Goal: Check status

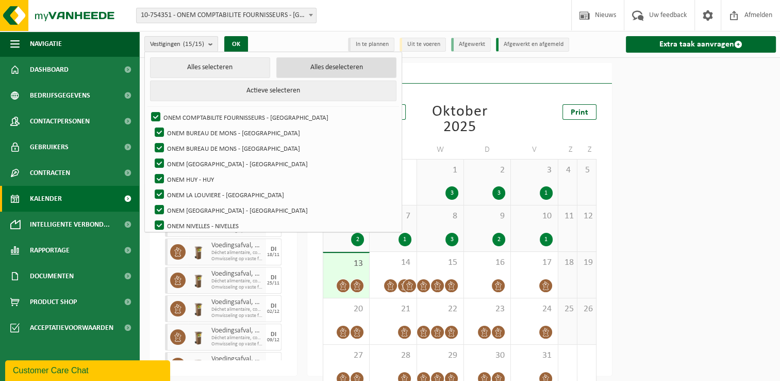
click at [293, 69] on button "Alles deselecteren" at bounding box center [336, 67] width 120 height 21
checkbox input "false"
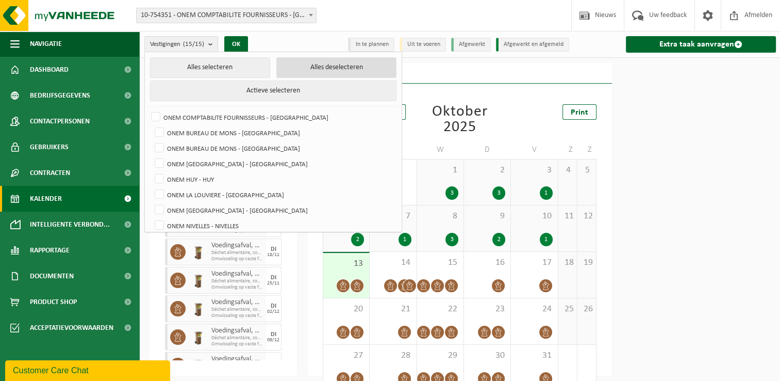
checkbox input "false"
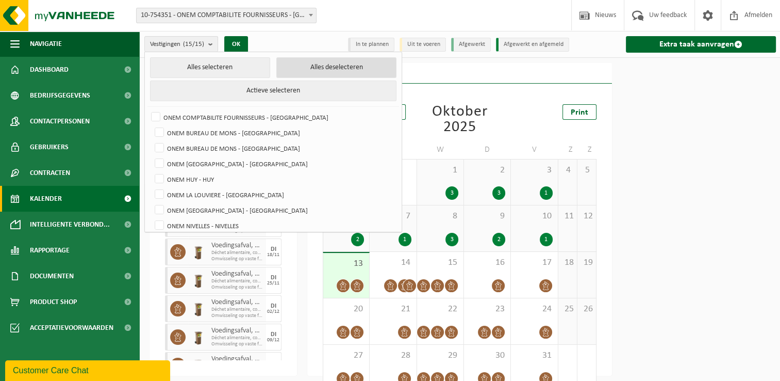
checkbox input "false"
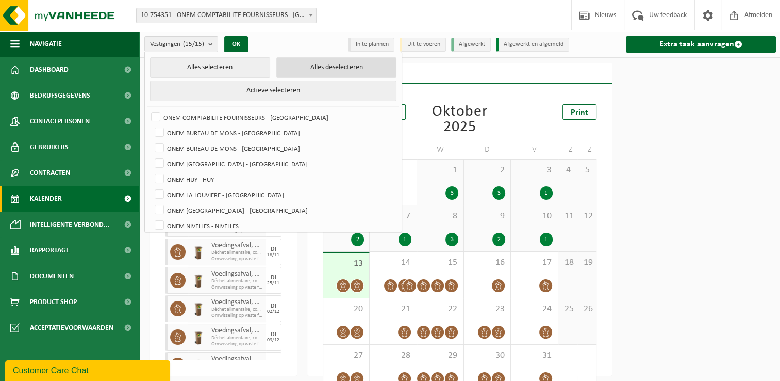
checkbox input "false"
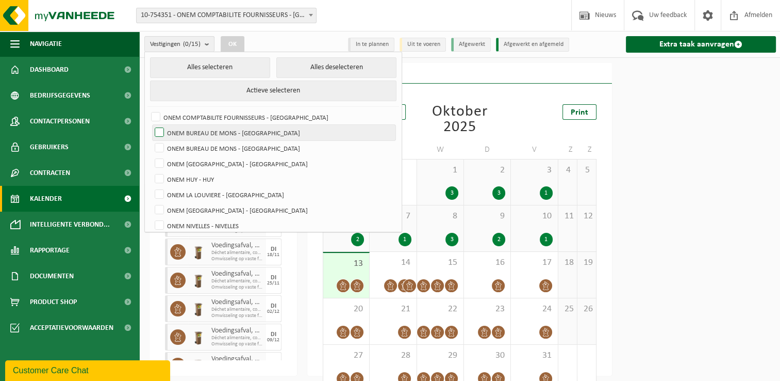
click at [249, 127] on label "ONEM BUREAU DE MONS - [GEOGRAPHIC_DATA]" at bounding box center [274, 132] width 243 height 15
click at [151, 125] on input "ONEM BUREAU DE MONS - [GEOGRAPHIC_DATA]" at bounding box center [151, 124] width 1 height 1
checkbox input "true"
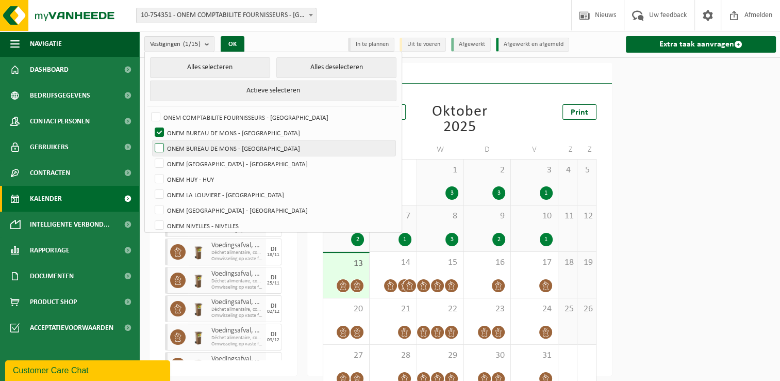
click at [239, 144] on label "ONEM BUREAU DE MONS - [GEOGRAPHIC_DATA]" at bounding box center [274, 147] width 243 height 15
click at [151, 140] on input "ONEM BUREAU DE MONS - [GEOGRAPHIC_DATA]" at bounding box center [151, 140] width 1 height 1
checkbox input "true"
click at [232, 45] on button "OK" at bounding box center [233, 44] width 24 height 17
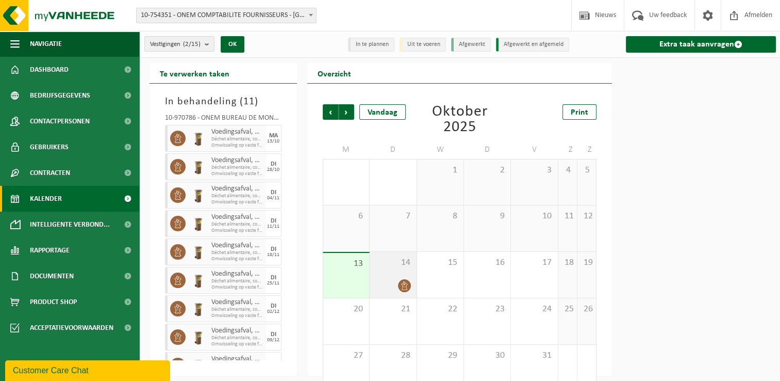
click at [397, 270] on div "14" at bounding box center [393, 275] width 46 height 46
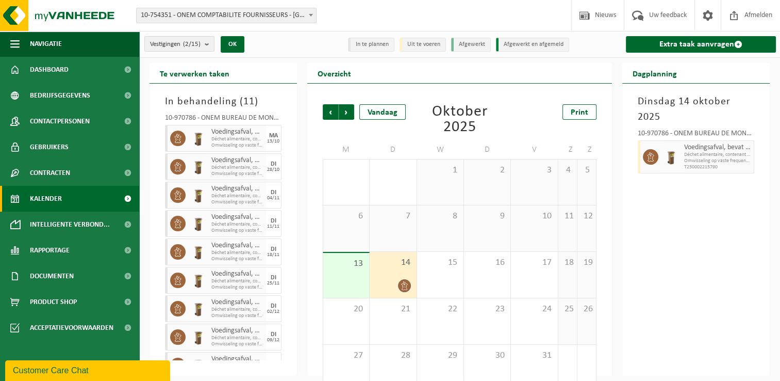
click at [744, 155] on span "Déchet alimentaire, contenant des produits d'origine animale" at bounding box center [717, 155] width 67 height 6
click at [227, 142] on span "Omwisseling op vaste frequentie (incl. verwerking)" at bounding box center [237, 145] width 52 height 6
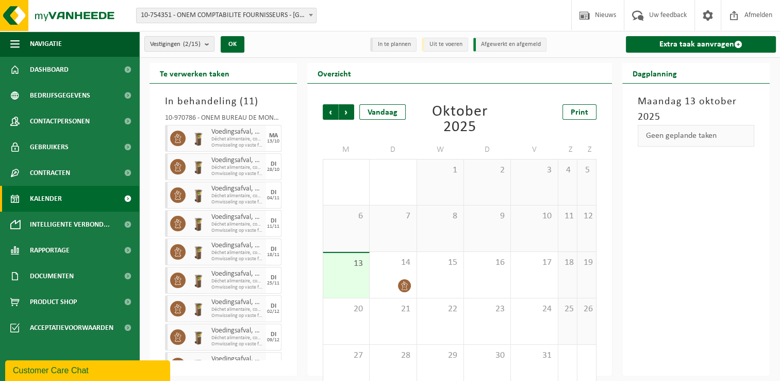
scroll to position [20, 0]
